Goal: Task Accomplishment & Management: Use online tool/utility

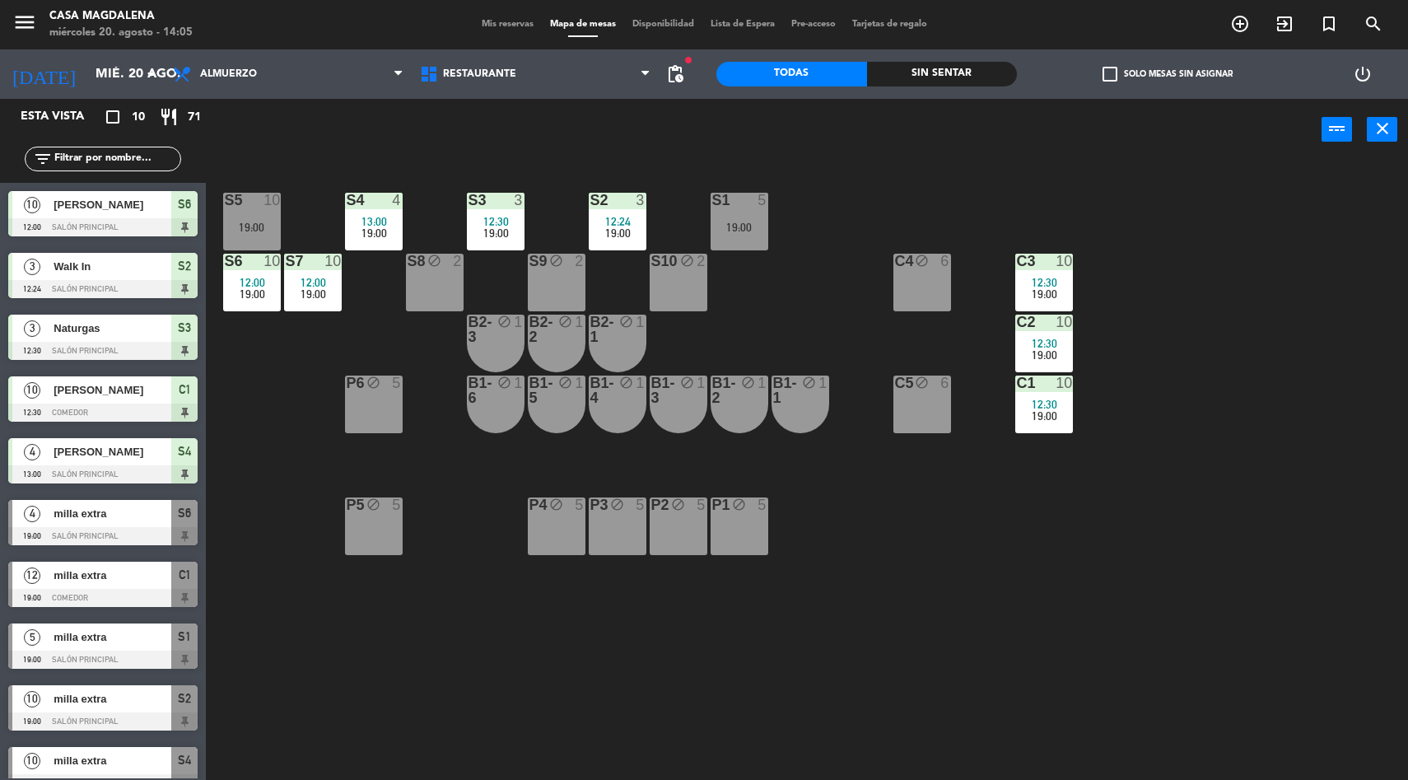
click at [1077, 379] on div "10" at bounding box center [1070, 382] width 27 height 15
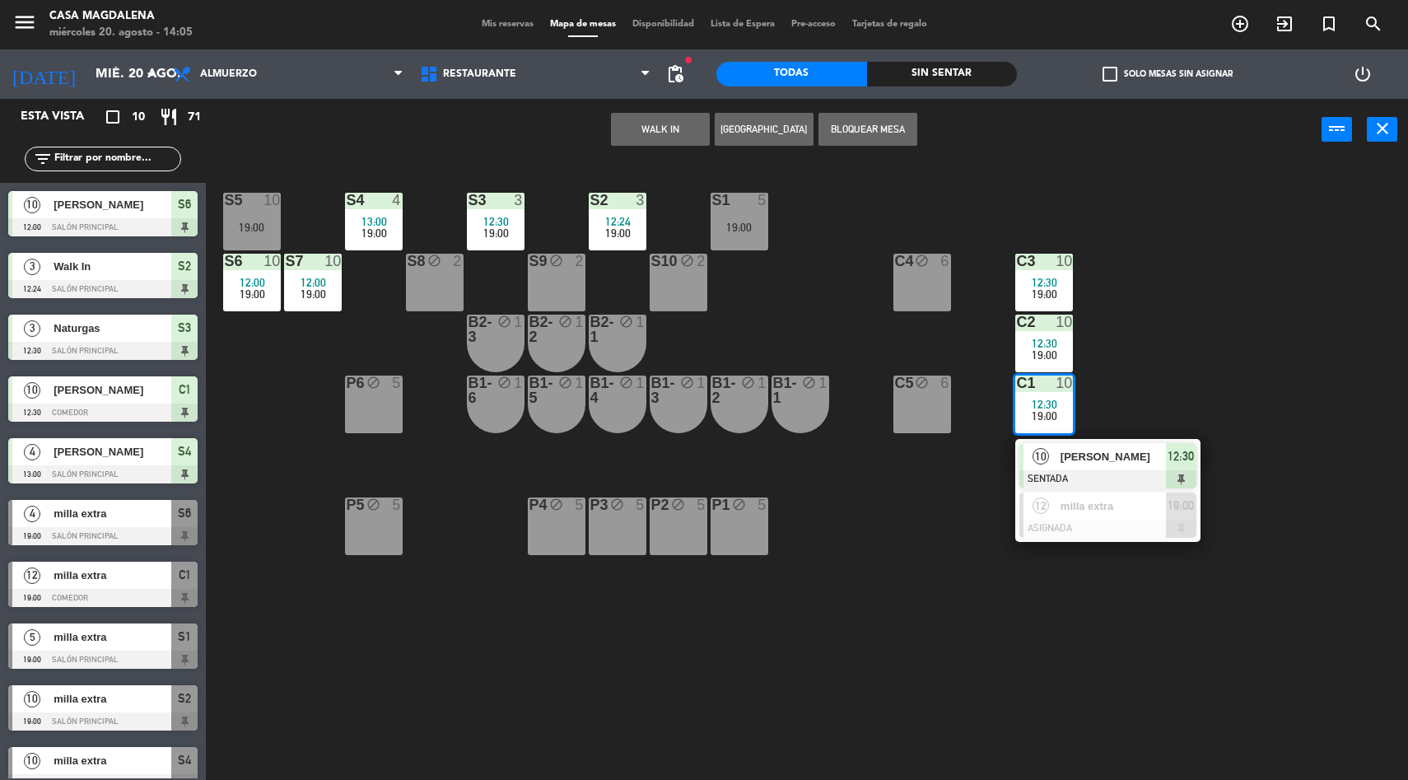
click at [1126, 482] on div at bounding box center [1107, 479] width 177 height 18
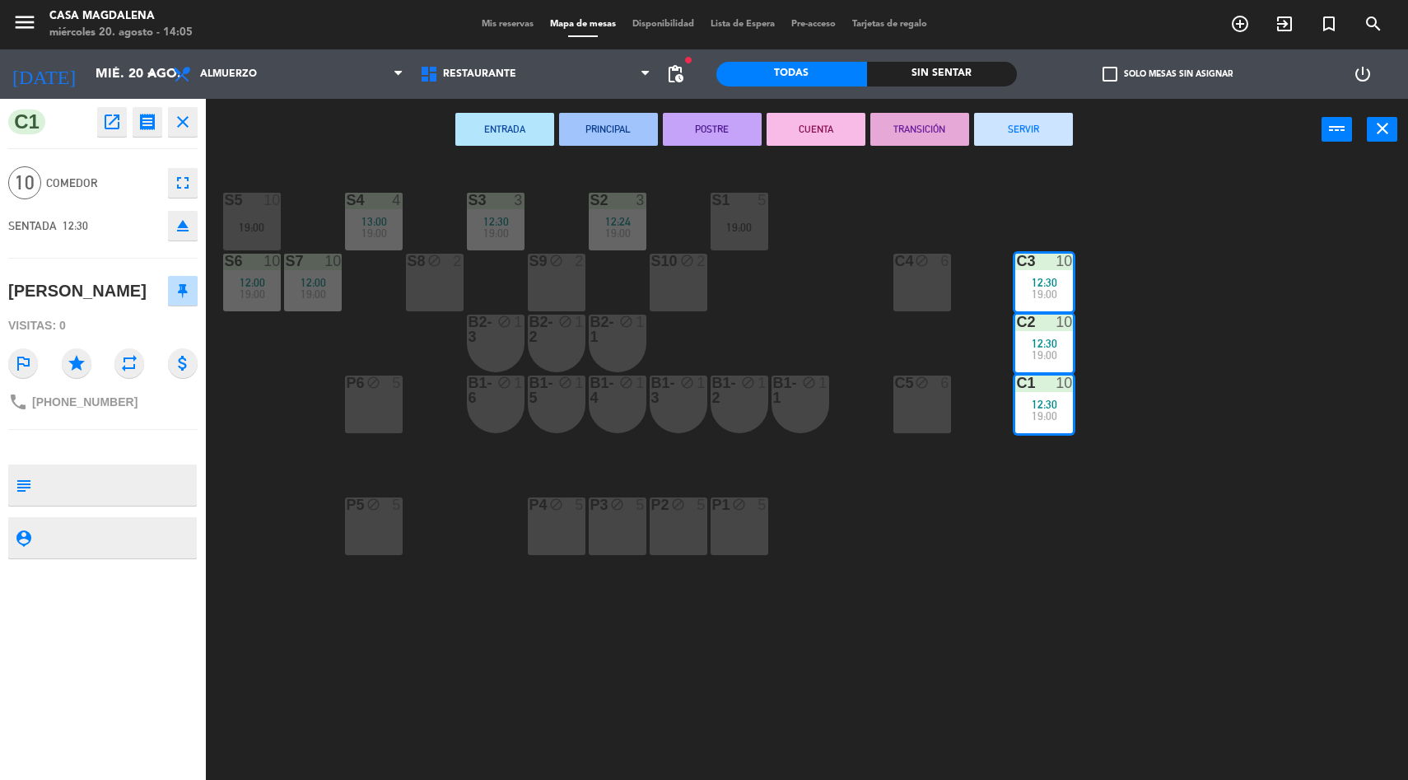
click at [1020, 122] on button "SERVIR" at bounding box center [1023, 129] width 99 height 33
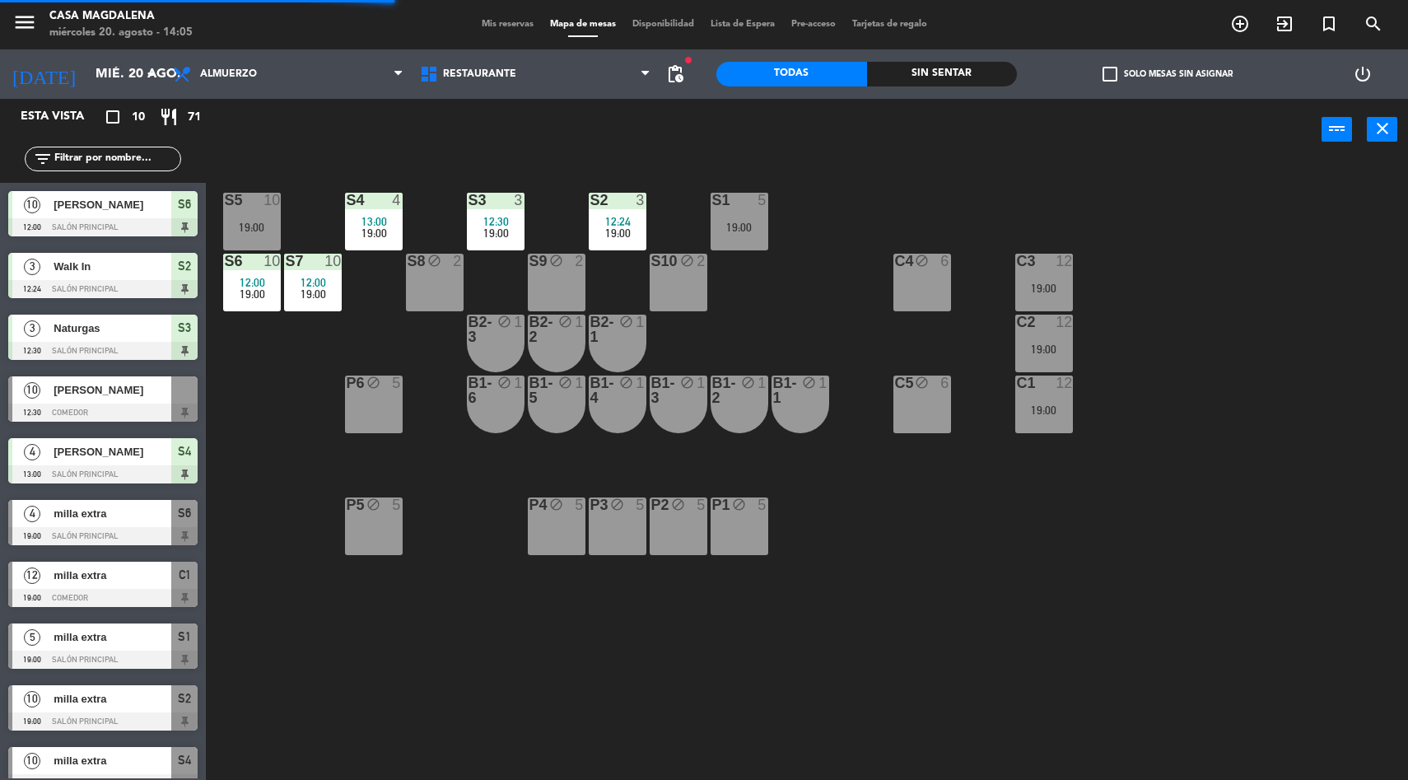
click at [336, 282] on div "12:00" at bounding box center [313, 283] width 58 height 12
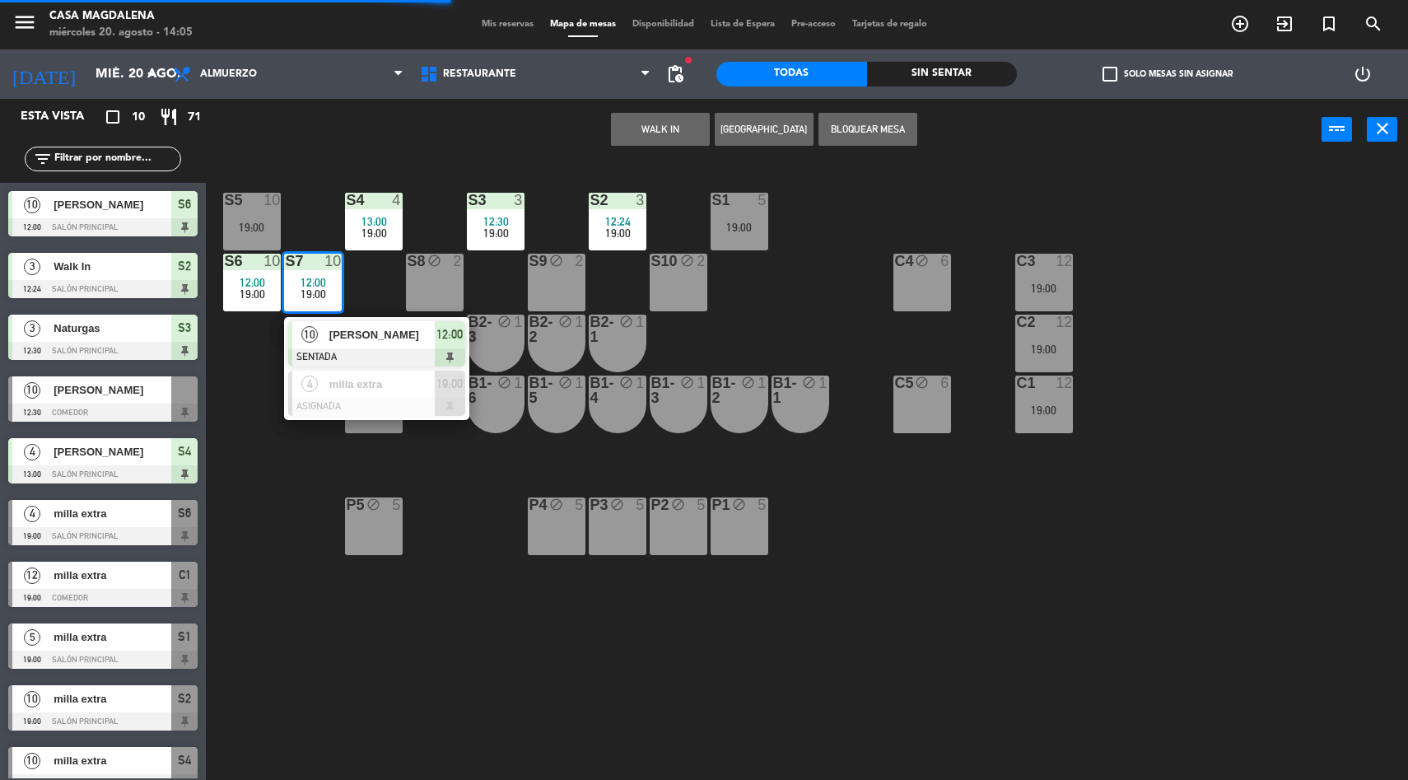
click at [386, 338] on span "[PERSON_NAME]" at bounding box center [381, 334] width 105 height 17
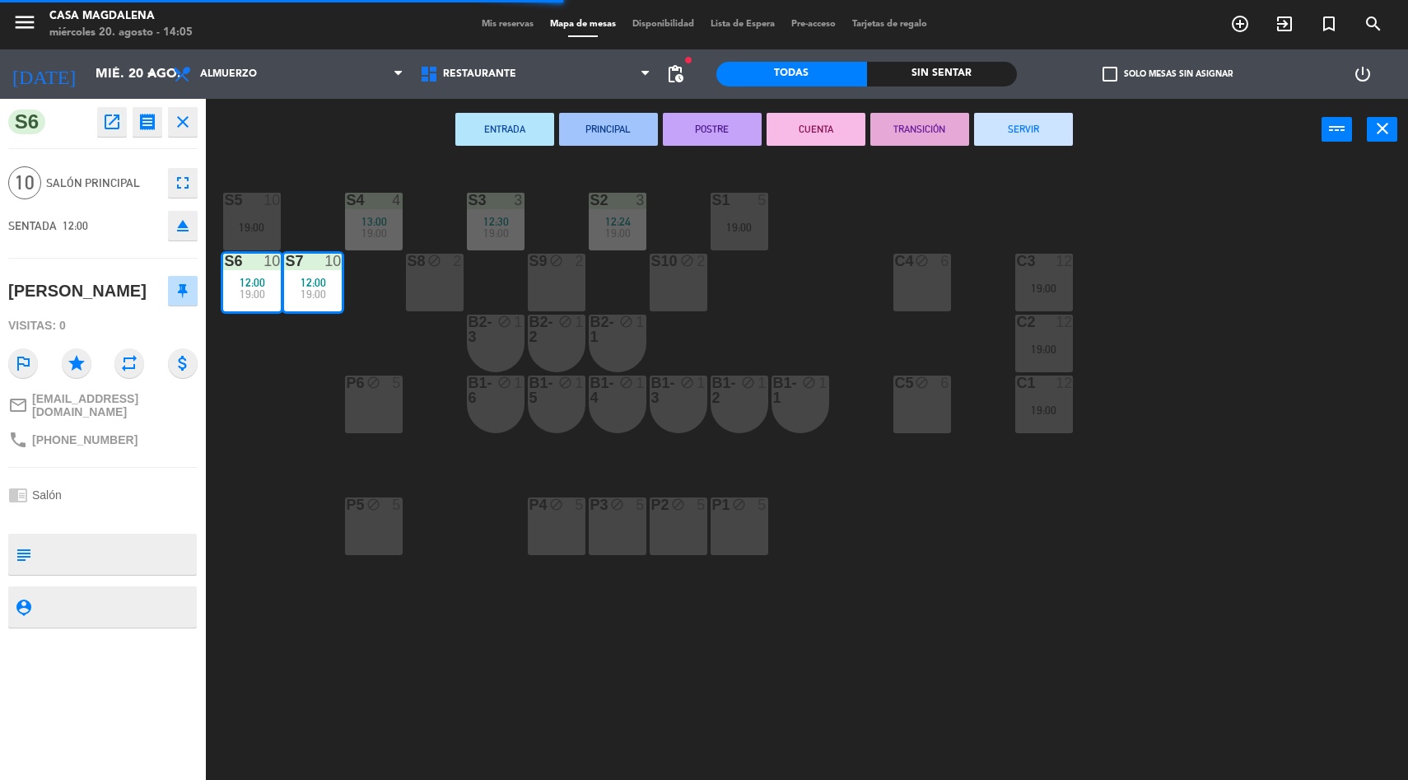
click at [1001, 80] on div "Sin sentar" at bounding box center [942, 74] width 151 height 25
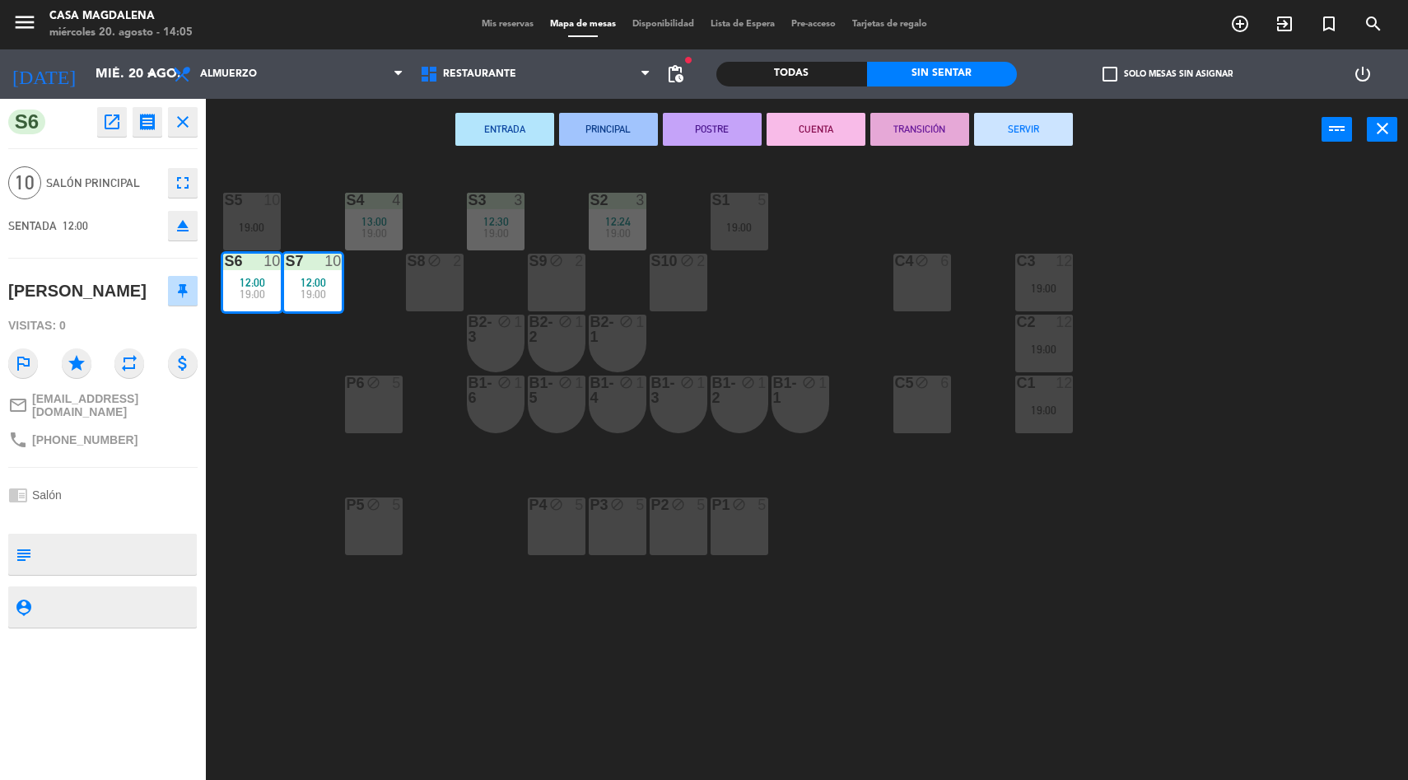
click at [995, 145] on button "SERVIR" at bounding box center [1023, 129] width 99 height 33
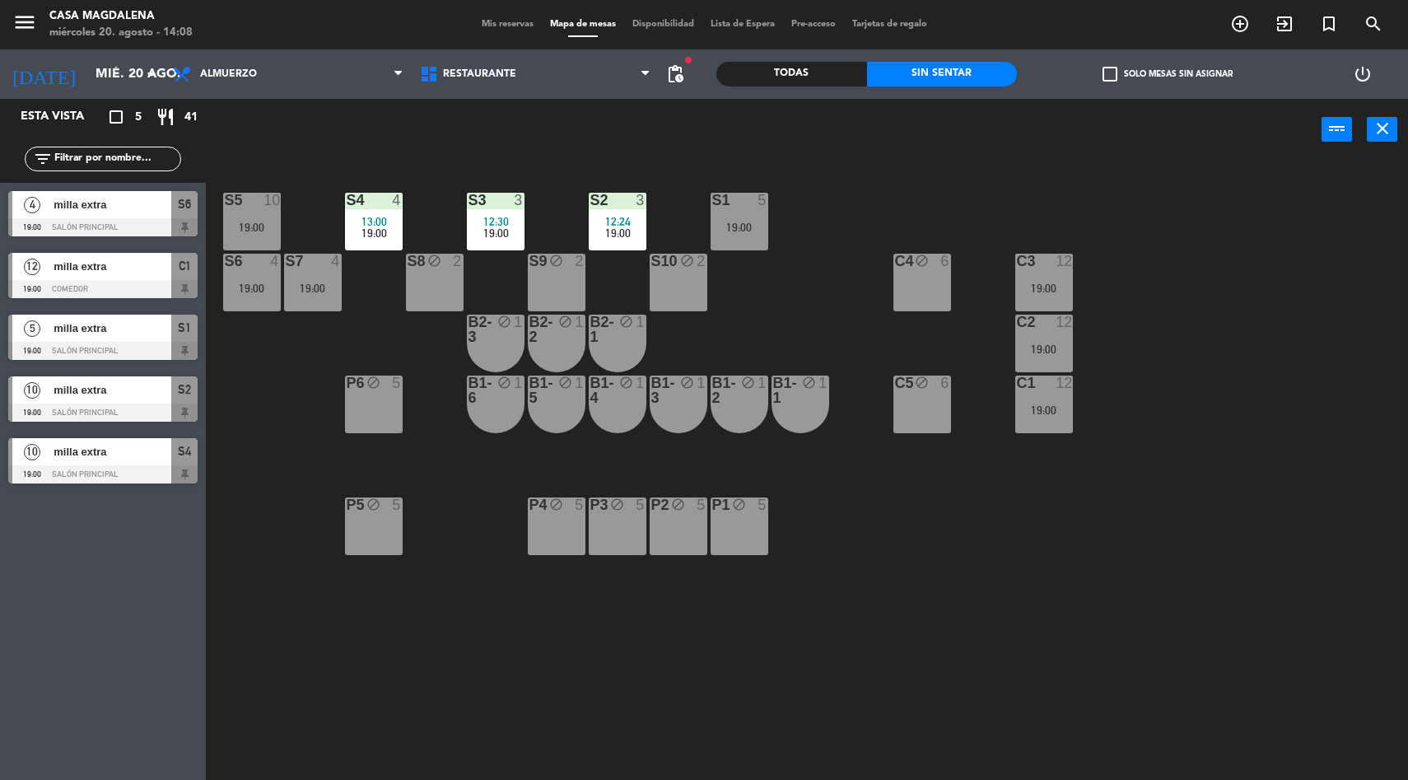
click at [352, 232] on div "19:00" at bounding box center [374, 233] width 58 height 12
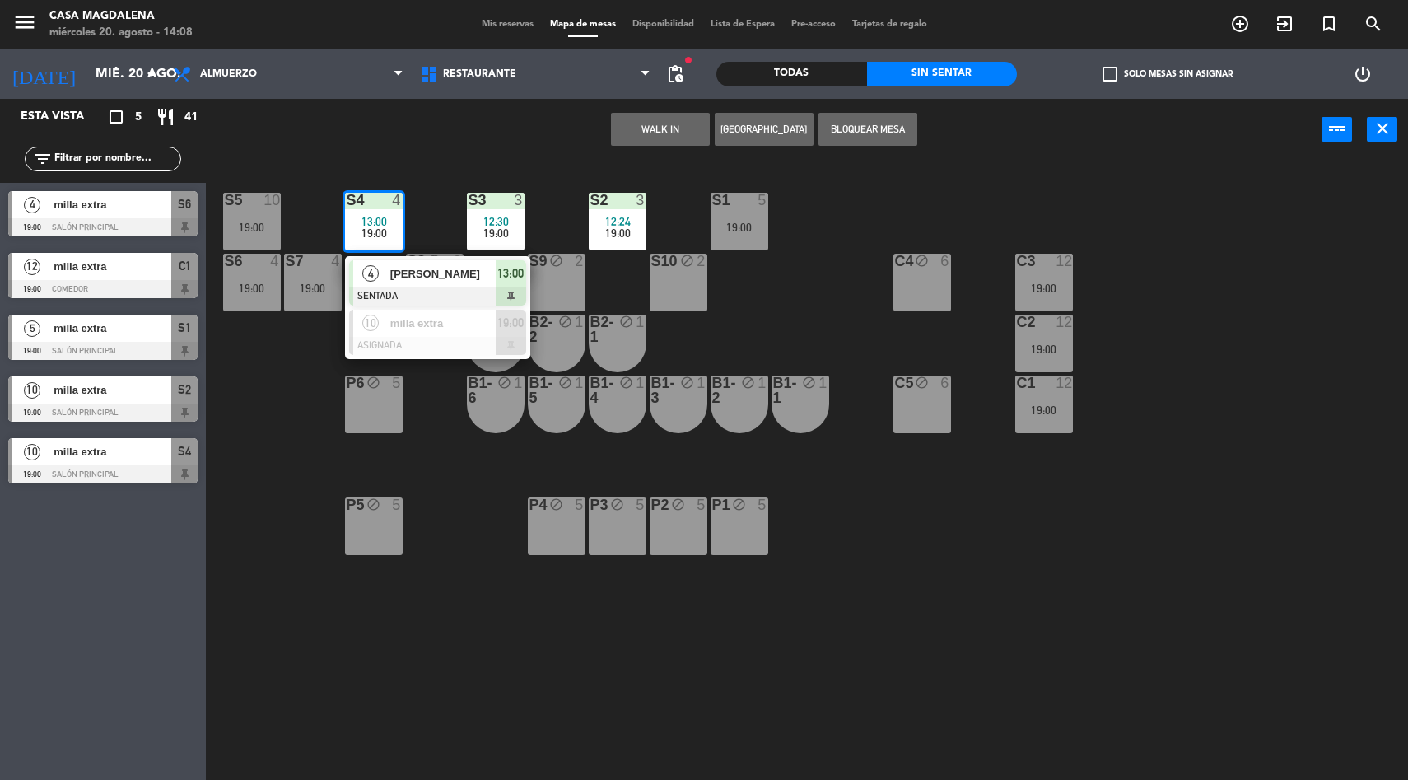
click at [420, 268] on span "[PERSON_NAME]" at bounding box center [442, 273] width 105 height 17
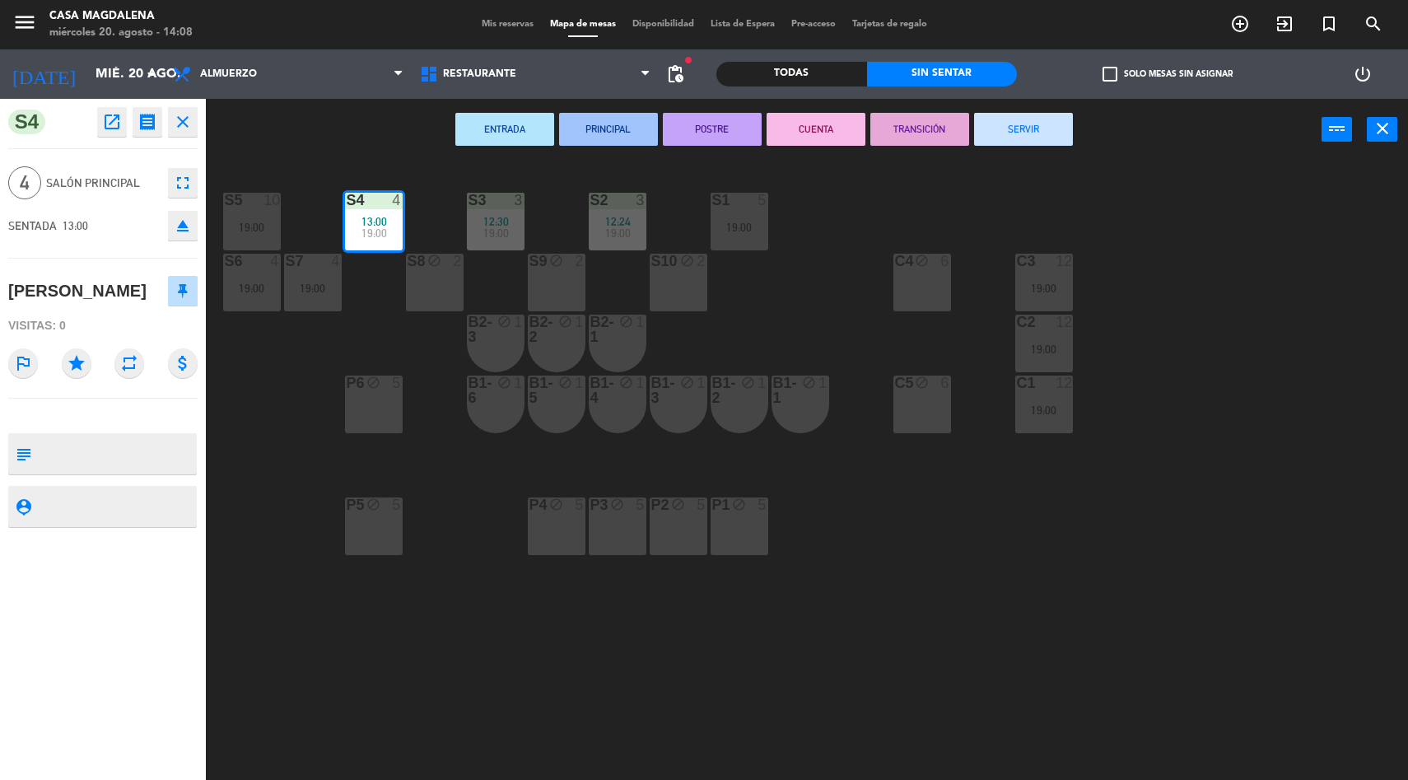
click at [1018, 115] on button "SERVIR" at bounding box center [1023, 129] width 99 height 33
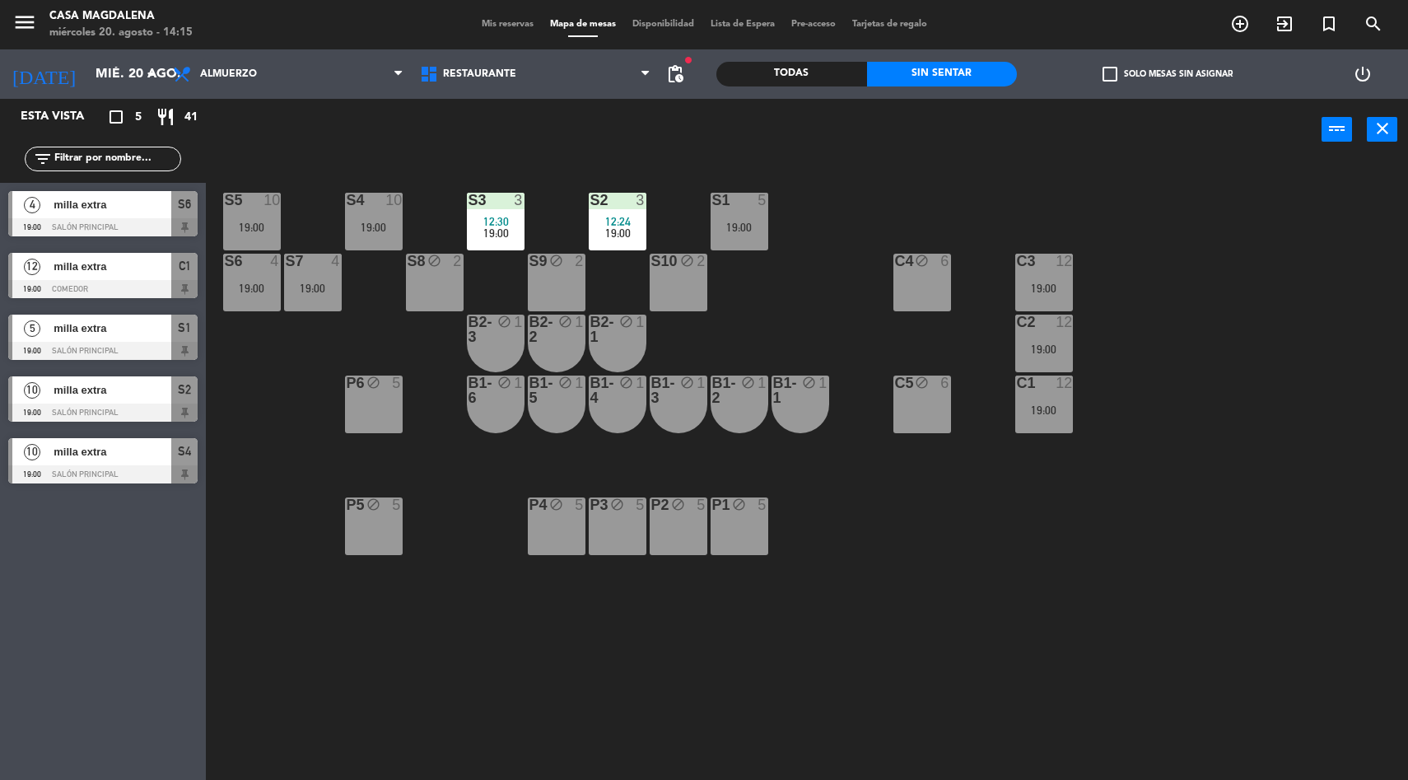
click at [1244, 294] on div "S5 10 19:00 S4 10 19:00 S3 3 12:30 19:00 S2 3 12:24 19:00 S1 5 19:00 S6 4 19:00…" at bounding box center [814, 472] width 1188 height 619
